Goal: Task Accomplishment & Management: Manage account settings

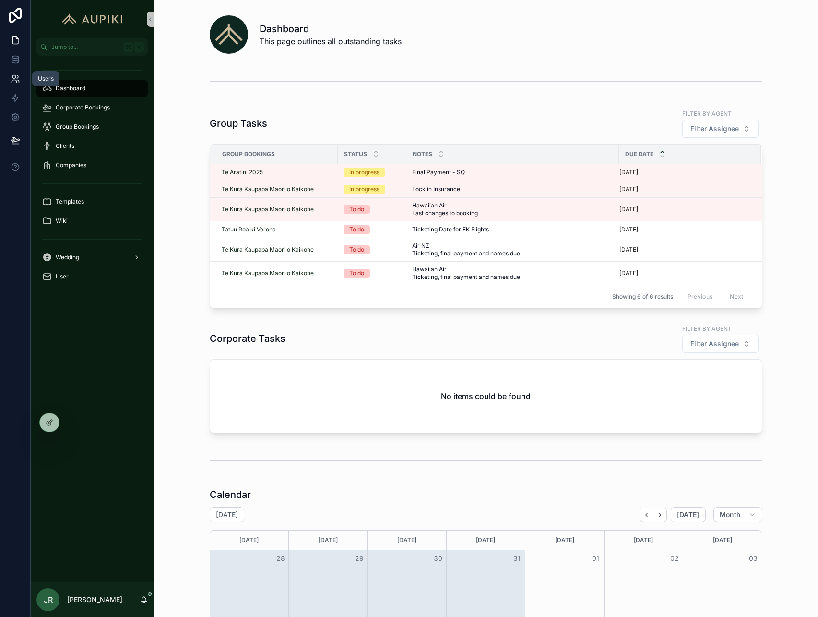
click at [14, 78] on icon at bounding box center [16, 79] width 10 height 10
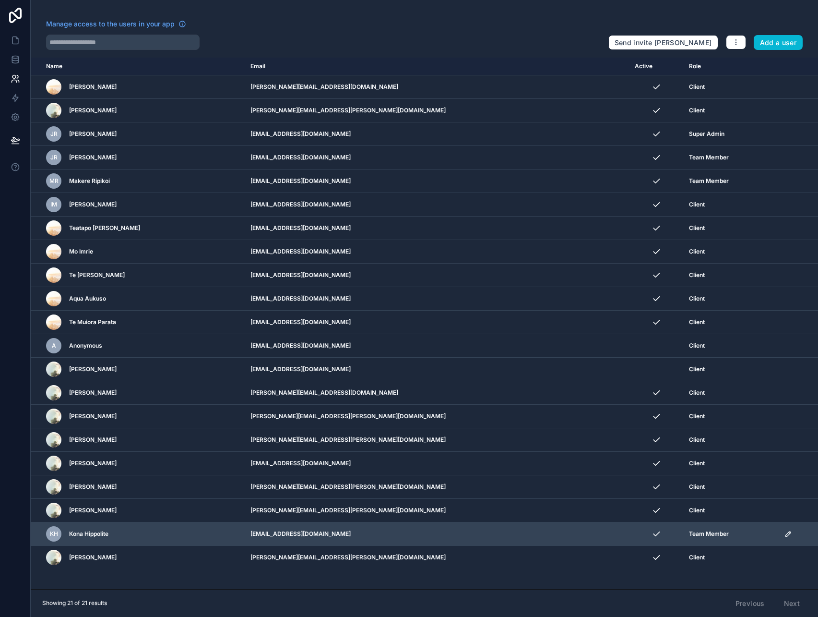
click at [785, 535] on icon "scrollable content" at bounding box center [789, 534] width 8 height 8
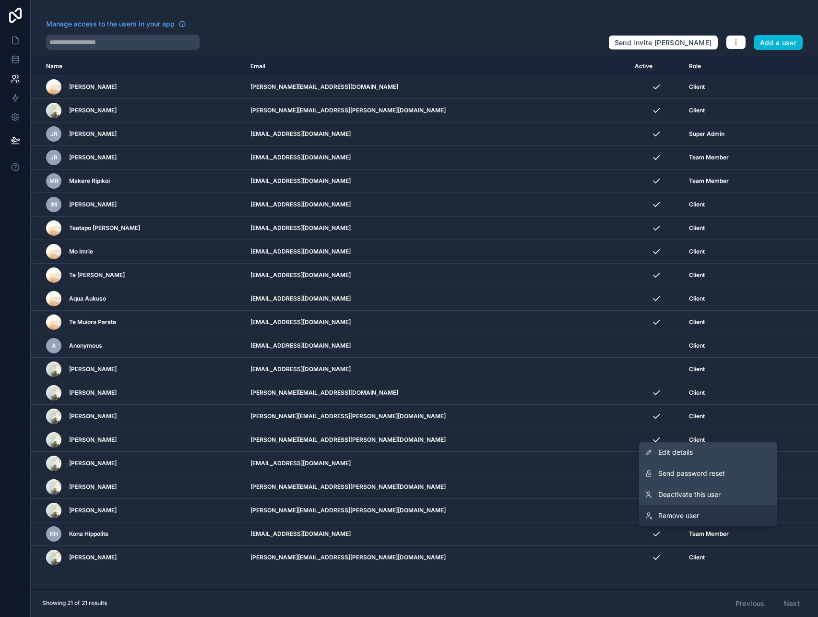
click at [717, 516] on link "Remove user" at bounding box center [708, 515] width 138 height 21
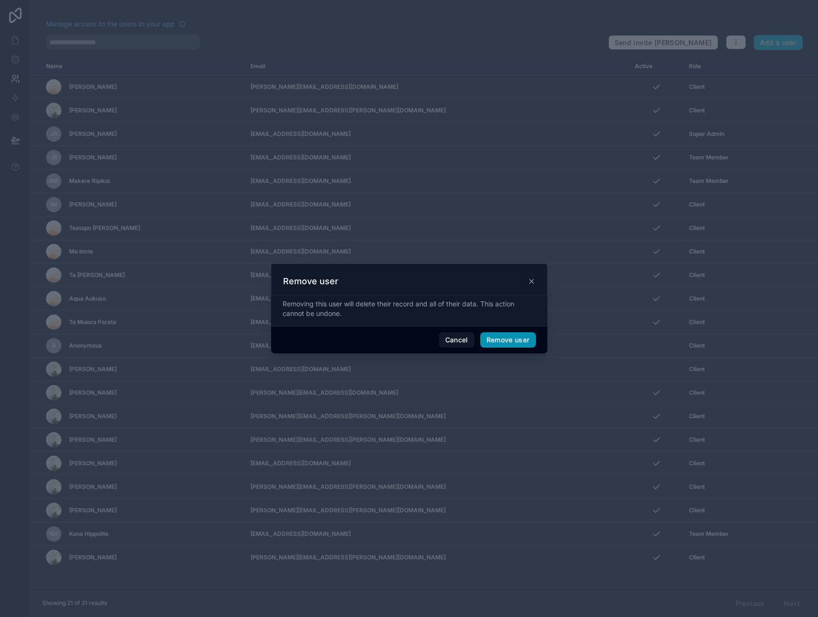
click at [526, 336] on button "Remove user" at bounding box center [508, 339] width 56 height 15
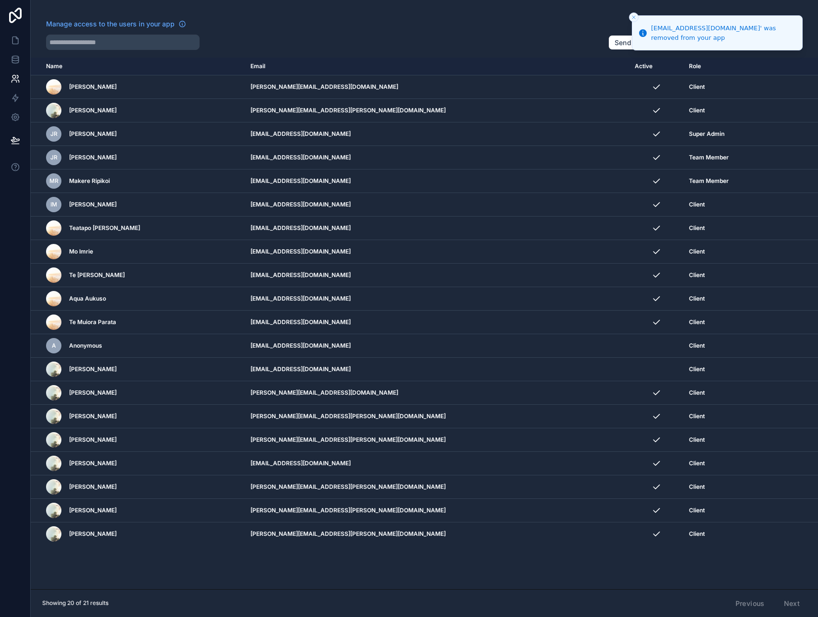
click at [637, 17] on button "Close toast" at bounding box center [634, 17] width 10 height 10
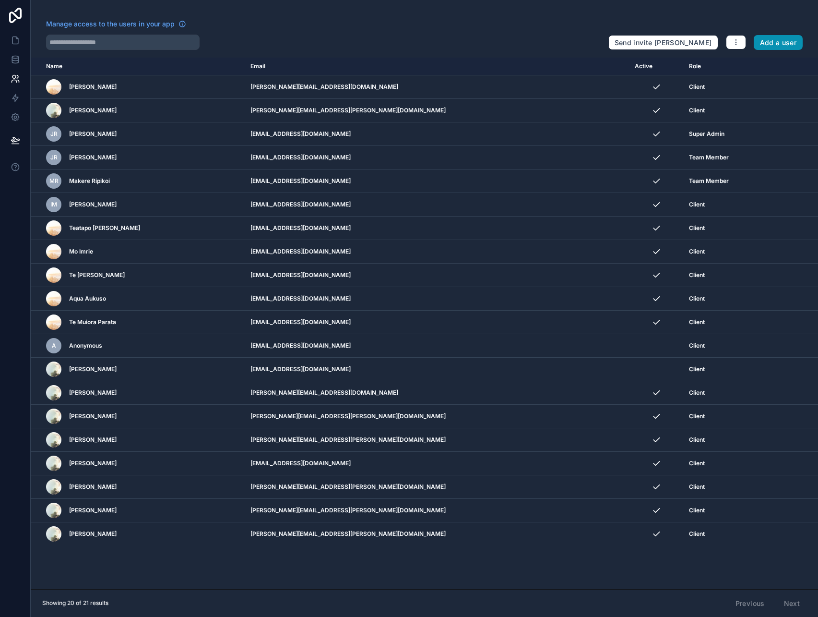
click at [766, 41] on button "Add a user" at bounding box center [778, 42] width 49 height 15
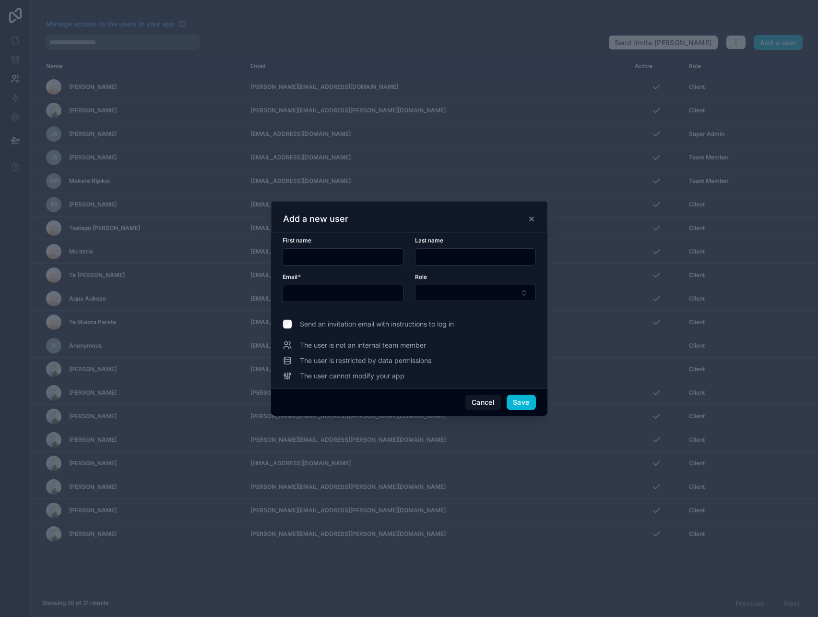
click at [349, 256] on input "text" at bounding box center [343, 256] width 120 height 13
type input "******"
type input "********"
type input "**********"
click at [415, 285] on button "Select Button" at bounding box center [475, 293] width 121 height 16
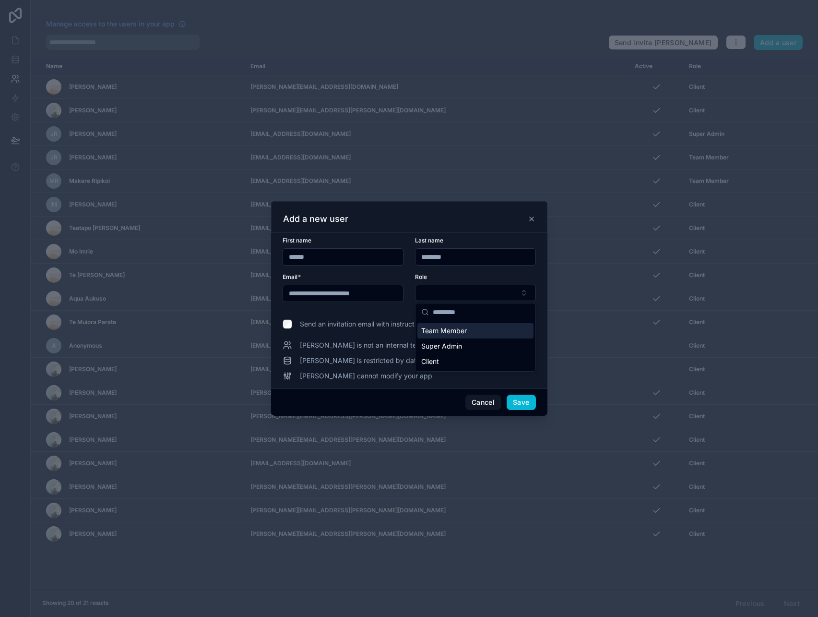
click at [431, 330] on span "Team Member" at bounding box center [444, 331] width 46 height 10
click at [429, 322] on span "Send an invitation email with instructions to log in" at bounding box center [377, 325] width 154 height 10
click at [422, 316] on div "**********" at bounding box center [409, 308] width 253 height 145
click at [422, 323] on span "Send an invitation email with instructions to log in" at bounding box center [377, 325] width 154 height 10
click at [520, 403] on button "Save" at bounding box center [521, 402] width 29 height 15
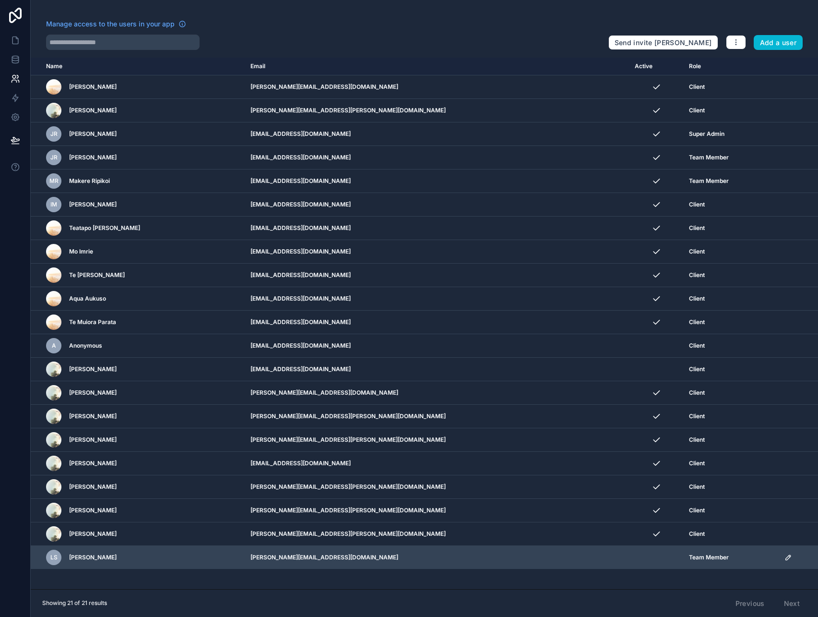
click at [785, 558] on icon "scrollable content" at bounding box center [789, 557] width 8 height 8
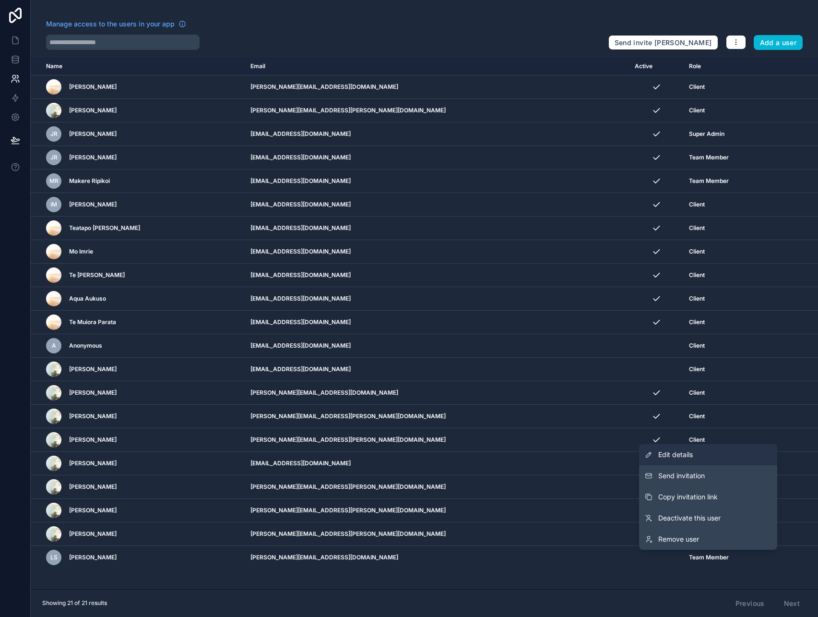
click at [720, 456] on link "Edit details" at bounding box center [708, 454] width 138 height 21
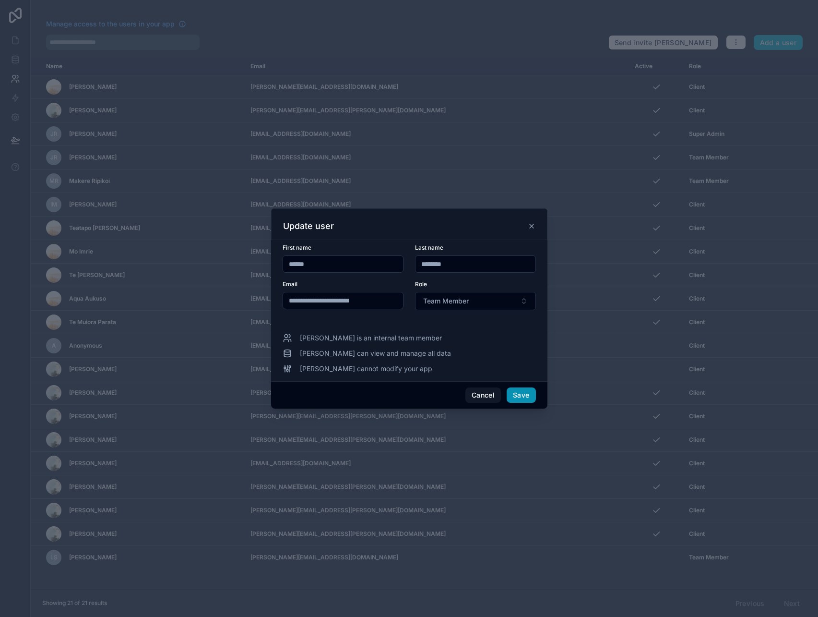
click at [521, 393] on button "Save" at bounding box center [521, 394] width 29 height 15
click at [399, 454] on div at bounding box center [409, 308] width 818 height 617
click at [517, 398] on button "Save" at bounding box center [521, 394] width 29 height 15
click at [531, 232] on div "Update user" at bounding box center [409, 224] width 276 height 32
click at [532, 224] on icon at bounding box center [532, 226] width 8 height 8
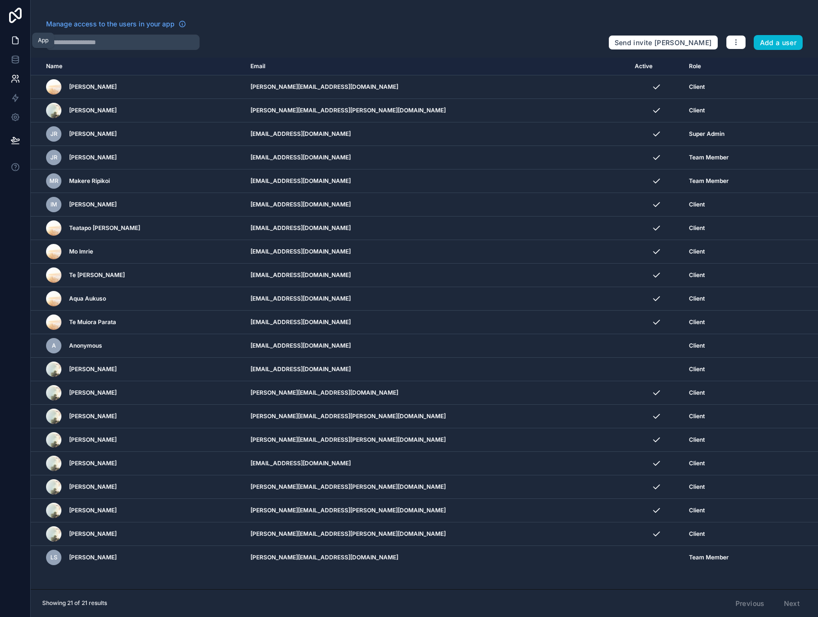
click at [11, 40] on icon at bounding box center [16, 41] width 10 height 10
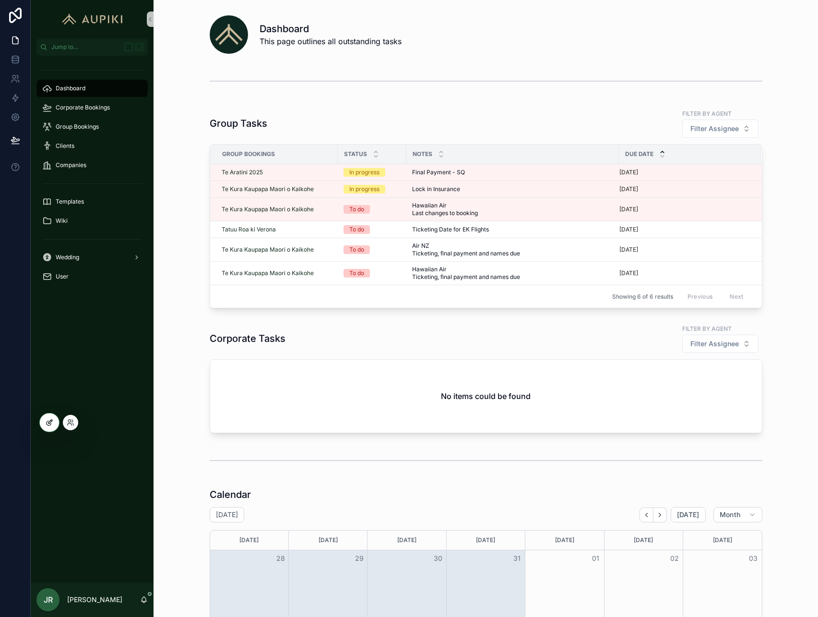
click at [48, 425] on icon at bounding box center [49, 423] width 4 height 4
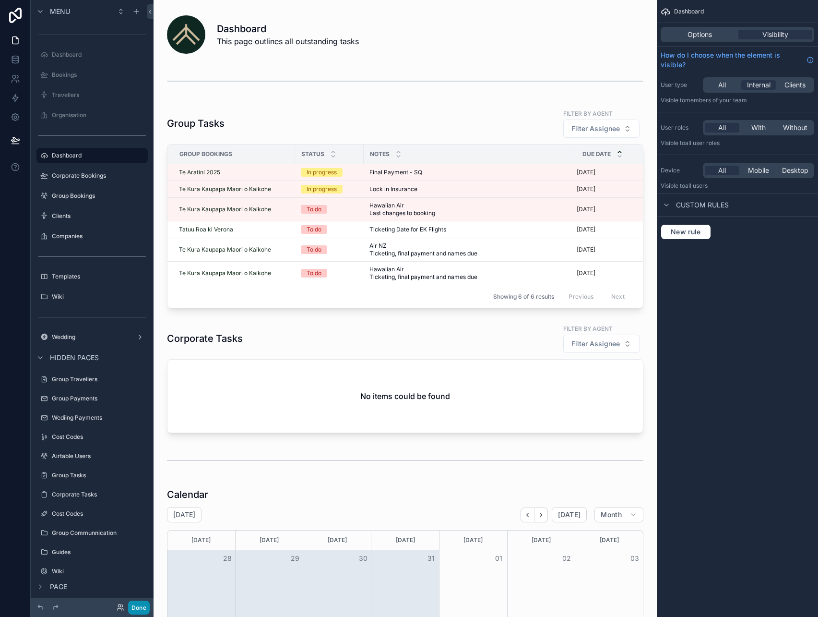
click at [140, 606] on button "Done" at bounding box center [139, 607] width 22 height 14
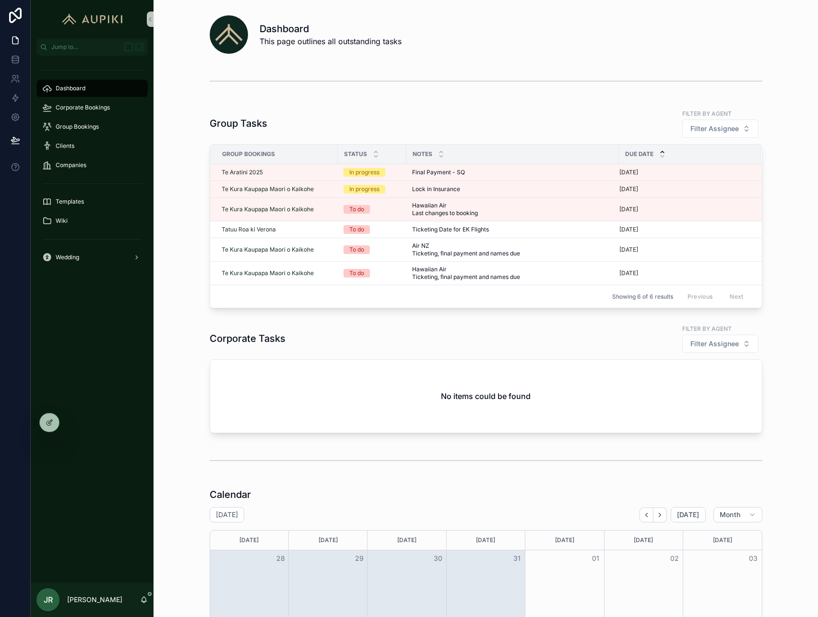
click at [54, 322] on div "Dashboard Corporate Bookings Group Bookings Clients Companies Templates Wiki We…" at bounding box center [92, 319] width 123 height 526
click at [20, 135] on button at bounding box center [15, 140] width 21 height 27
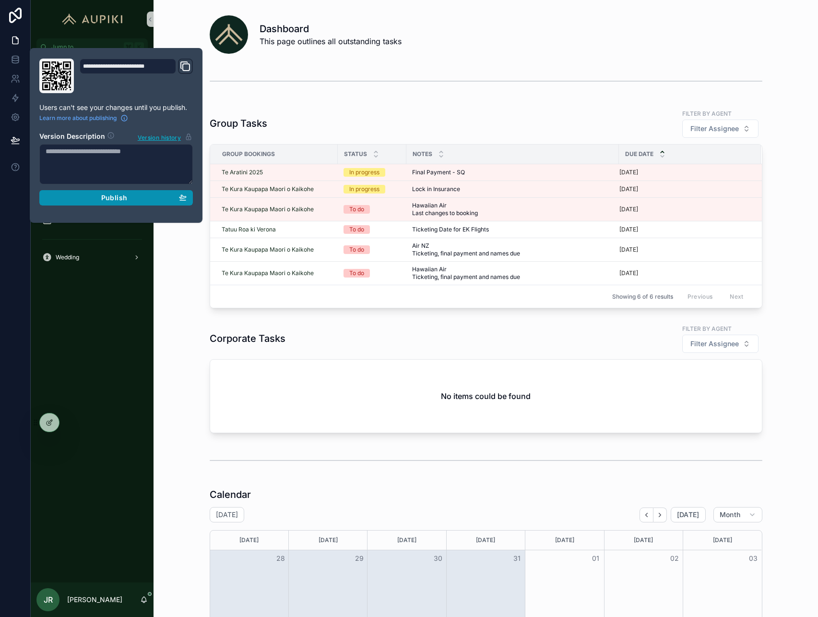
click at [89, 202] on button "Publish" at bounding box center [116, 197] width 154 height 15
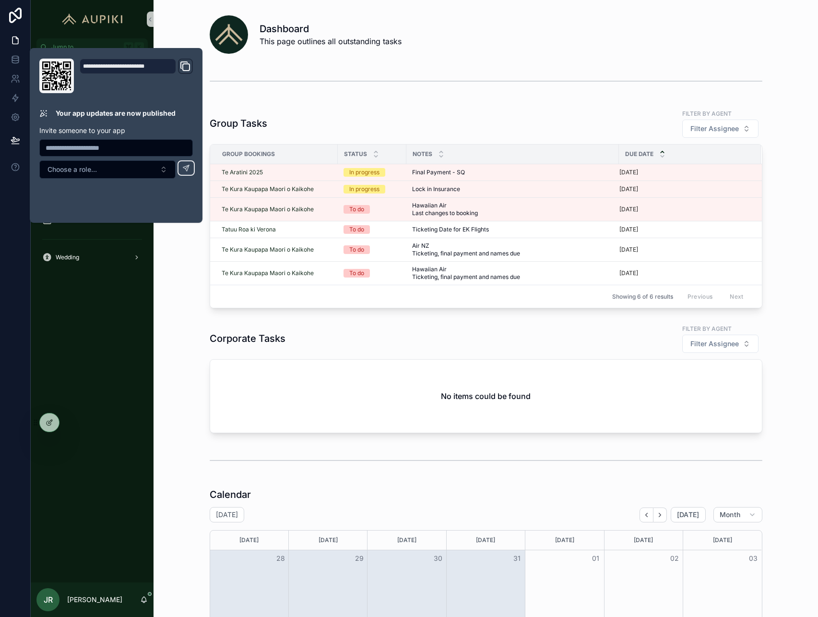
click at [83, 310] on div "Dashboard Corporate Bookings Group Bookings Clients Companies Templates Wiki We…" at bounding box center [92, 319] width 123 height 526
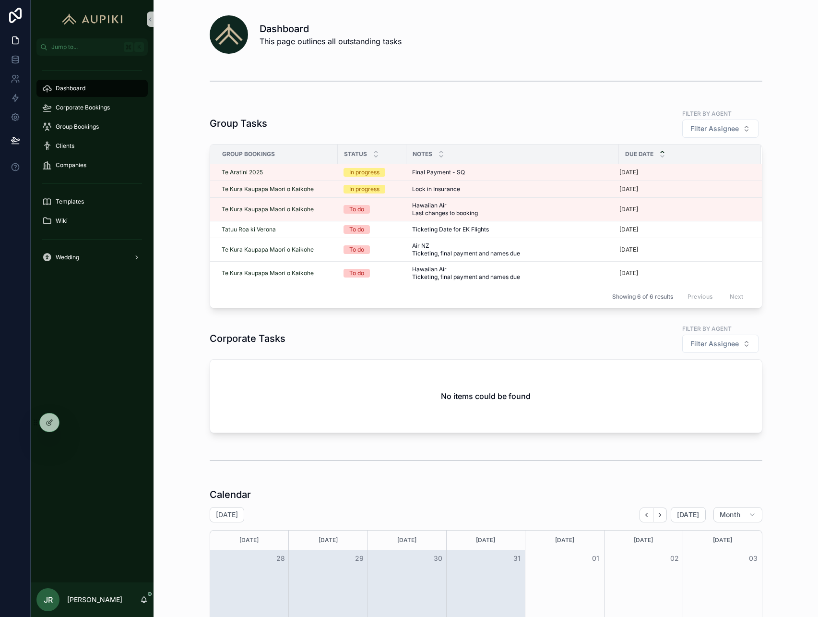
click at [83, 310] on div "Dashboard Corporate Bookings Group Bookings Clients Companies Templates Wiki We…" at bounding box center [92, 319] width 123 height 526
click at [71, 123] on span "Group Bookings" at bounding box center [77, 127] width 43 height 8
